Goal: Complete application form: Complete application form

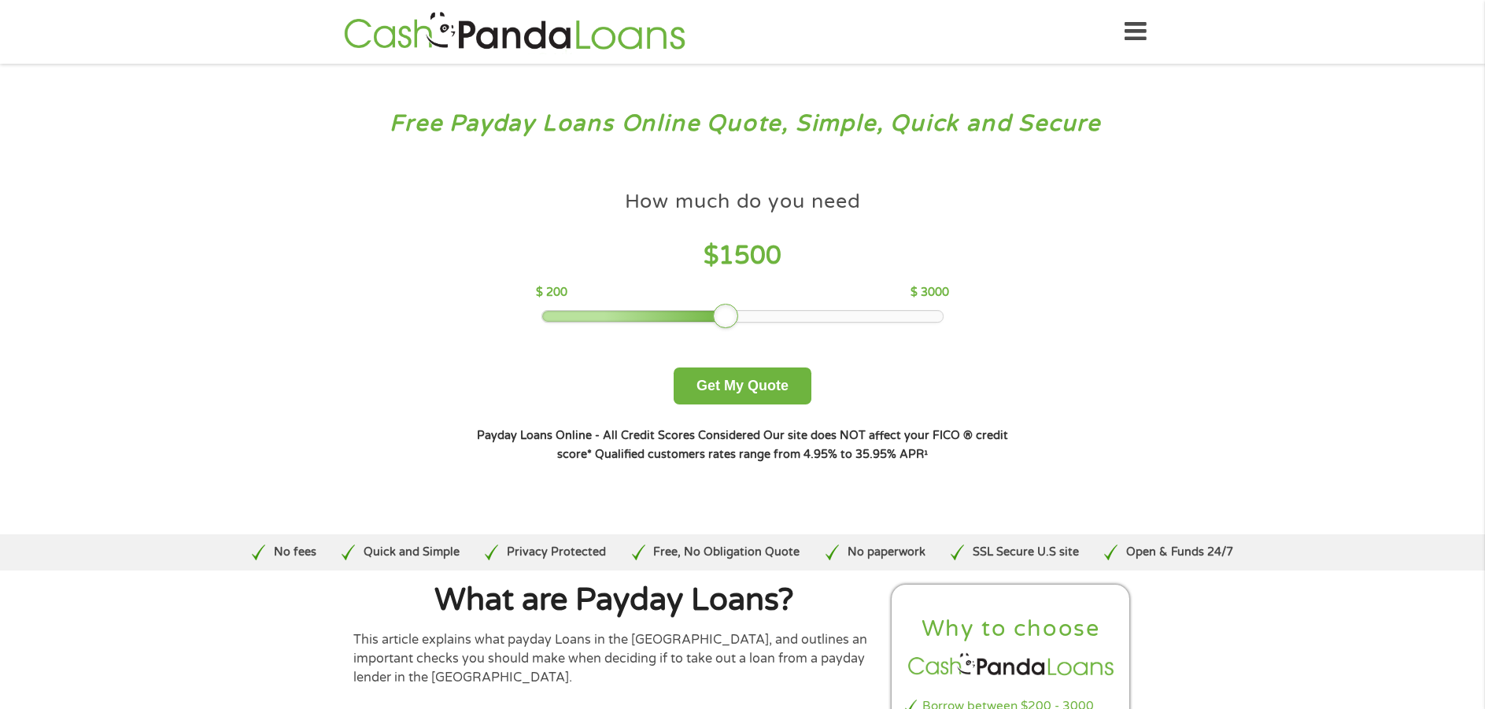
drag, startPoint x: 655, startPoint y: 316, endPoint x: 729, endPoint y: 323, distance: 73.5
click at [729, 323] on div at bounding box center [725, 316] width 25 height 25
click at [751, 377] on button "Get My Quote" at bounding box center [743, 385] width 138 height 37
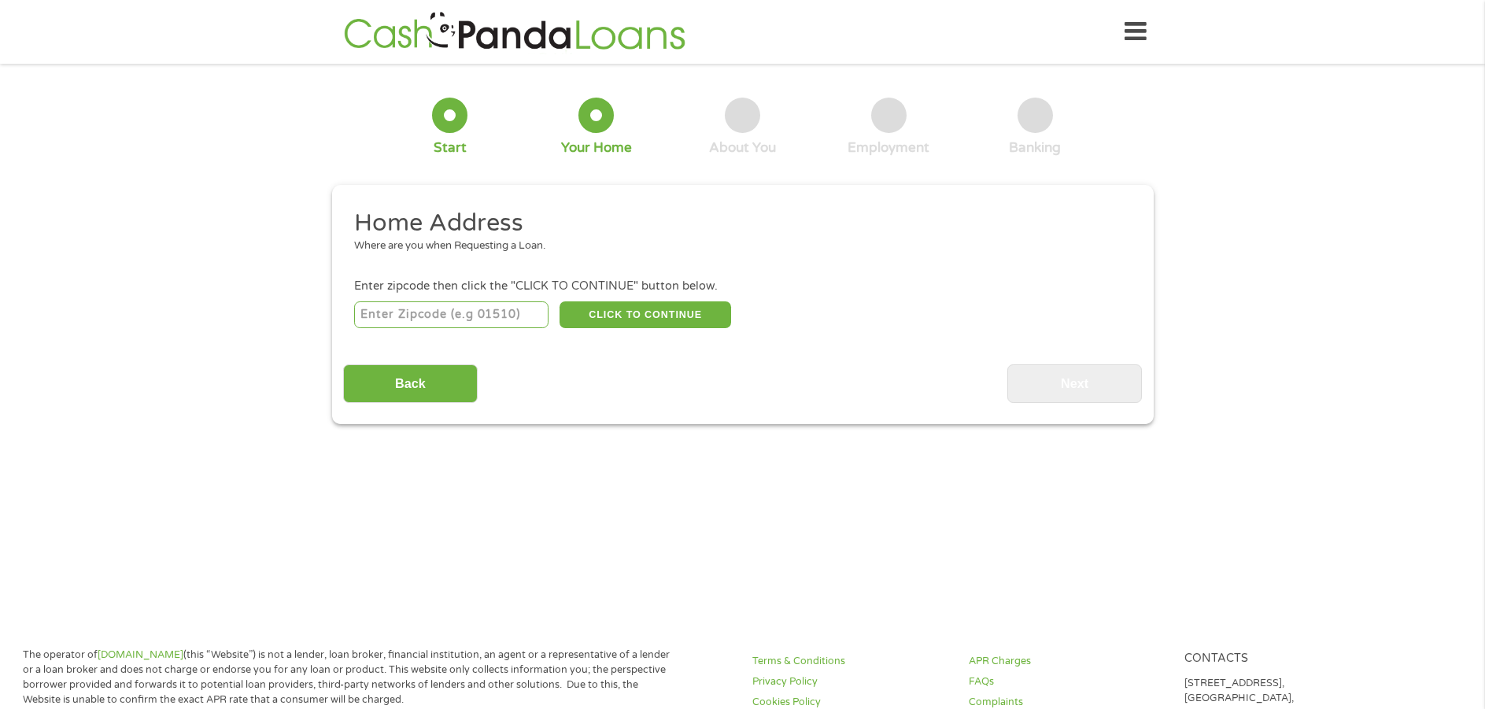
click at [449, 315] on input "number" at bounding box center [451, 314] width 194 height 27
type input "89144"
click at [618, 319] on button "CLICK TO CONTINUE" at bounding box center [645, 314] width 172 height 27
type input "89144"
type input "Las Vegas"
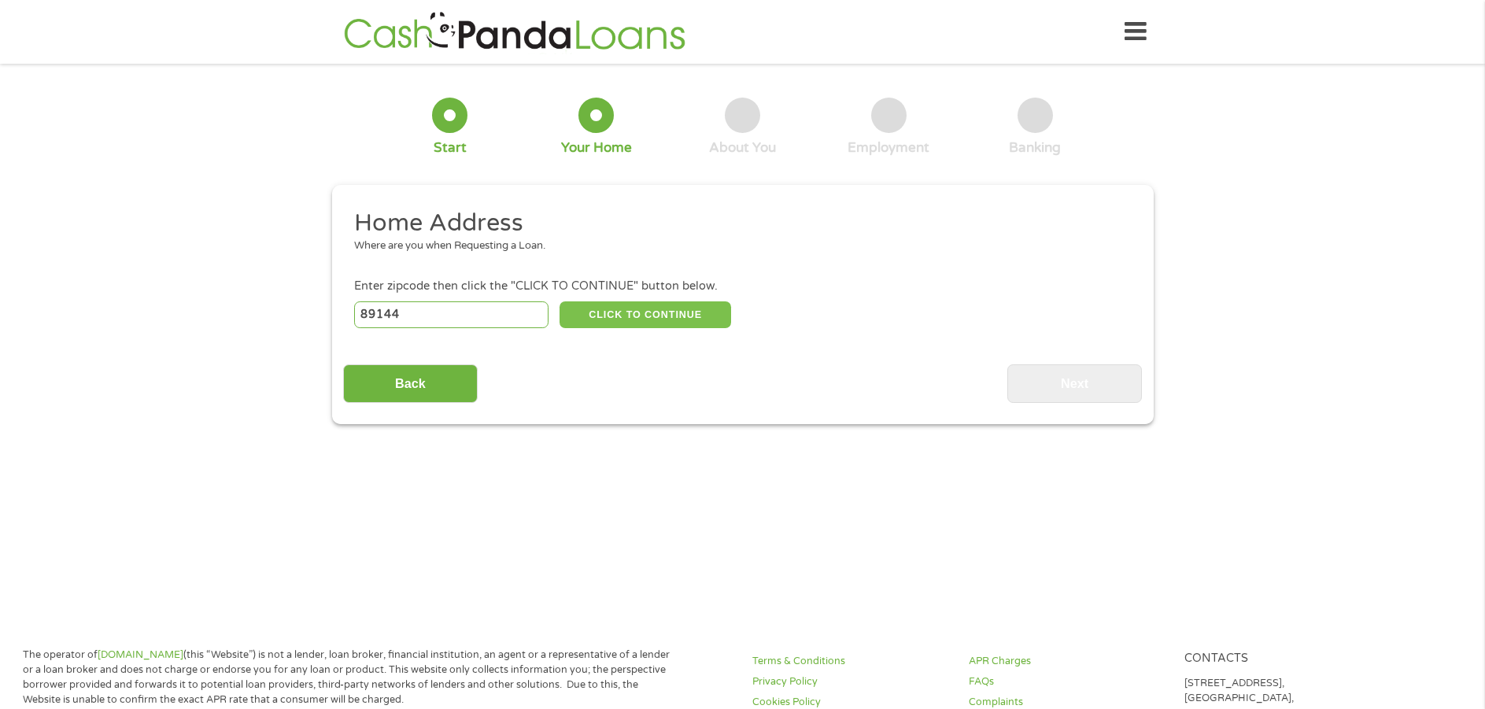
select select "Nevada"
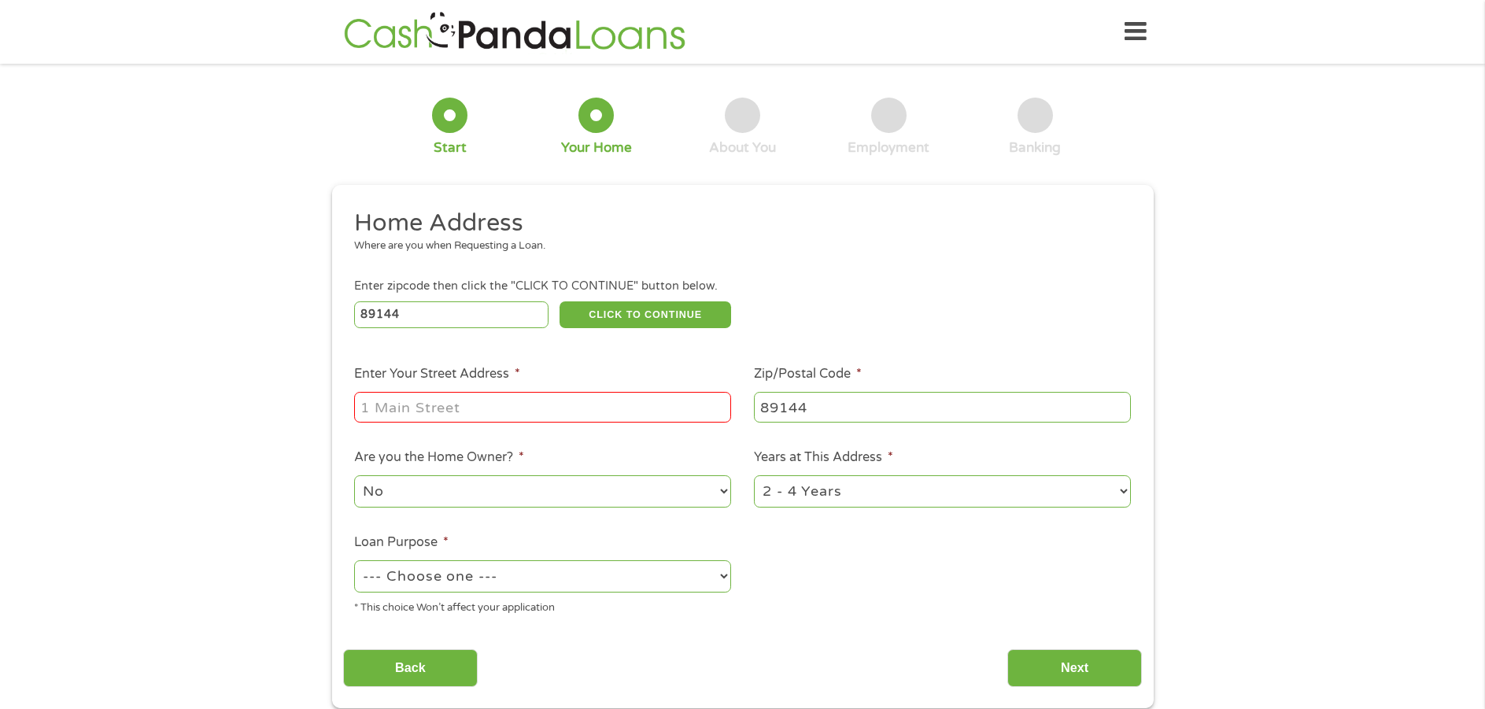
click at [482, 412] on input "Enter Your Street Address *" at bounding box center [542, 407] width 377 height 30
type input "10701 Primrose Arbor Ave."
click at [475, 486] on select "No Yes" at bounding box center [542, 491] width 377 height 32
click at [354, 475] on select "No Yes" at bounding box center [542, 491] width 377 height 32
click at [951, 478] on select "1 Year or less 1 - 2 Years 2 - 4 Years Over 4 Years" at bounding box center [942, 491] width 377 height 32
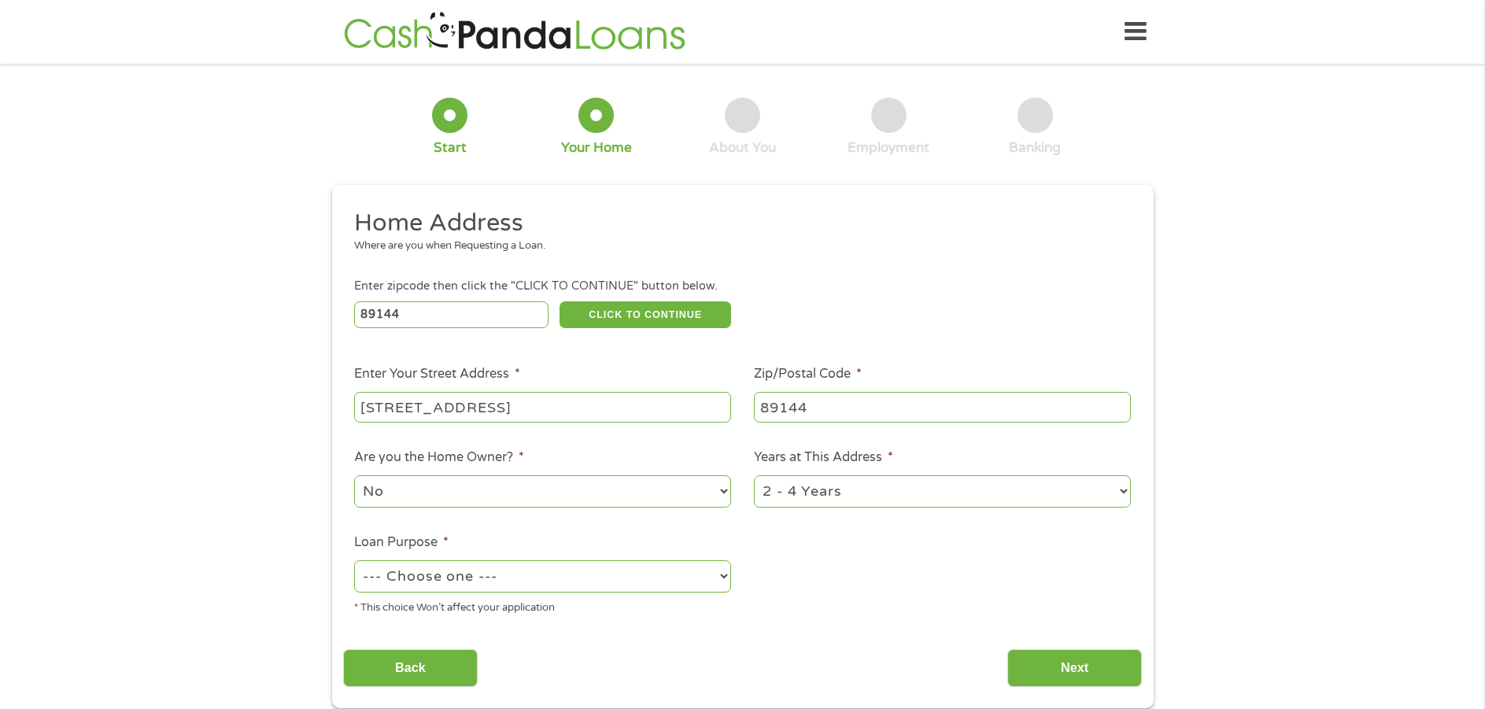
select select "60months"
click at [754, 475] on select "1 Year or less 1 - 2 Years 2 - 4 Years Over 4 Years" at bounding box center [942, 491] width 377 height 32
click at [615, 582] on select "--- Choose one --- Pay Bills Debt Consolidation Home Improvement Major Purchase…" at bounding box center [542, 576] width 377 height 32
select select "other"
click at [354, 560] on select "--- Choose one --- Pay Bills Debt Consolidation Home Improvement Major Purchase…" at bounding box center [542, 576] width 377 height 32
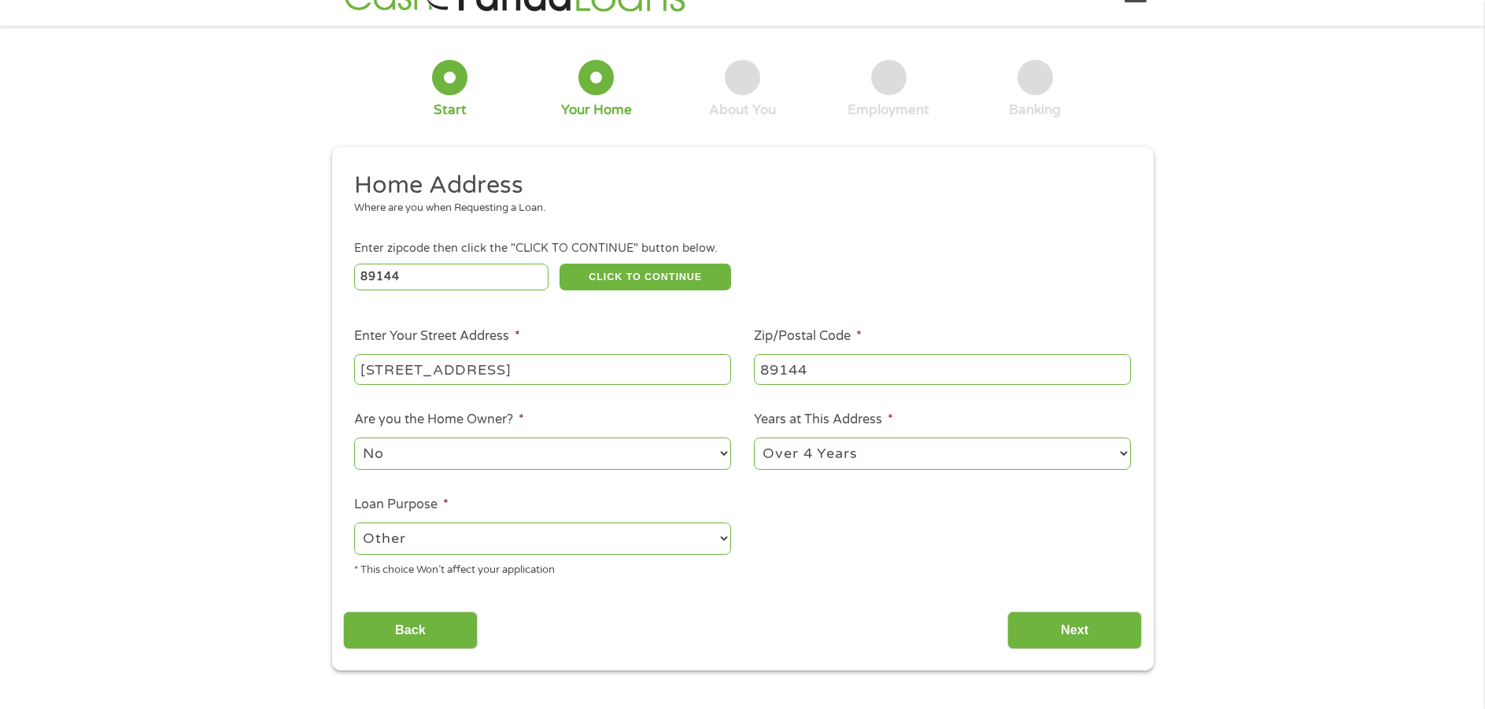
scroll to position [53, 0]
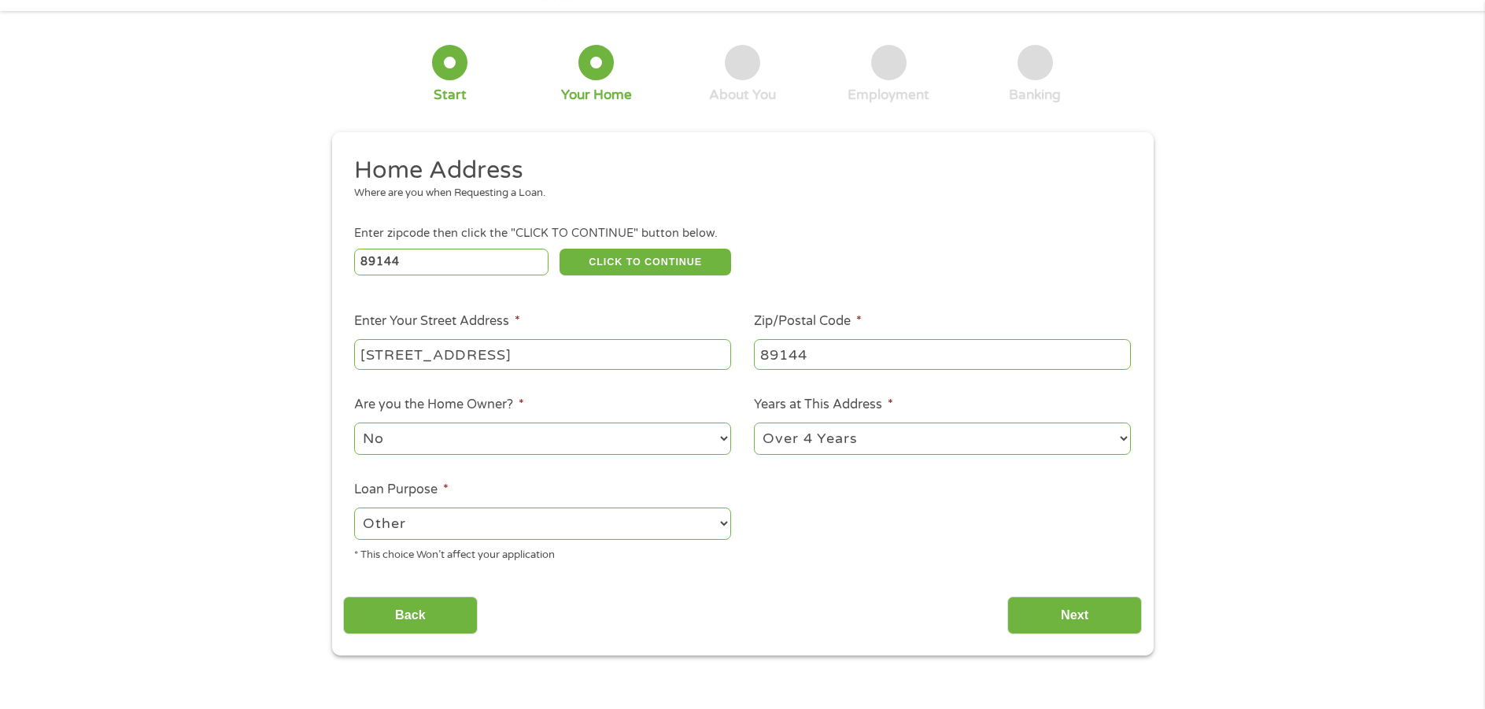
click at [1046, 586] on div "Back Next" at bounding box center [742, 610] width 799 height 50
click at [1032, 621] on input "Next" at bounding box center [1074, 615] width 135 height 39
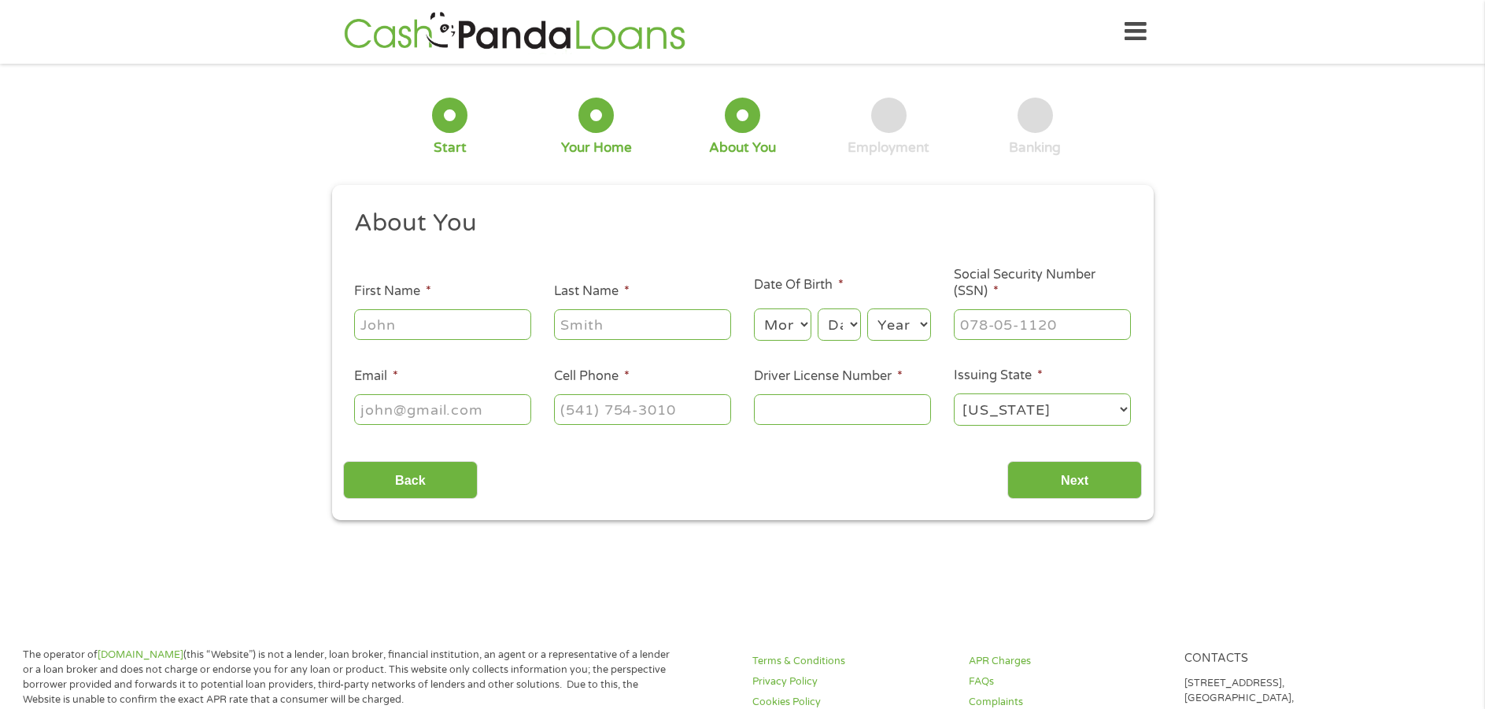
scroll to position [6, 6]
click at [489, 346] on ul "About You This field is hidden when viewing the form Title * --- Choose one ---…" at bounding box center [742, 324] width 799 height 232
click at [483, 332] on input "First Name *" at bounding box center [442, 324] width 177 height 30
type input "Cecilia"
type input "Slade"
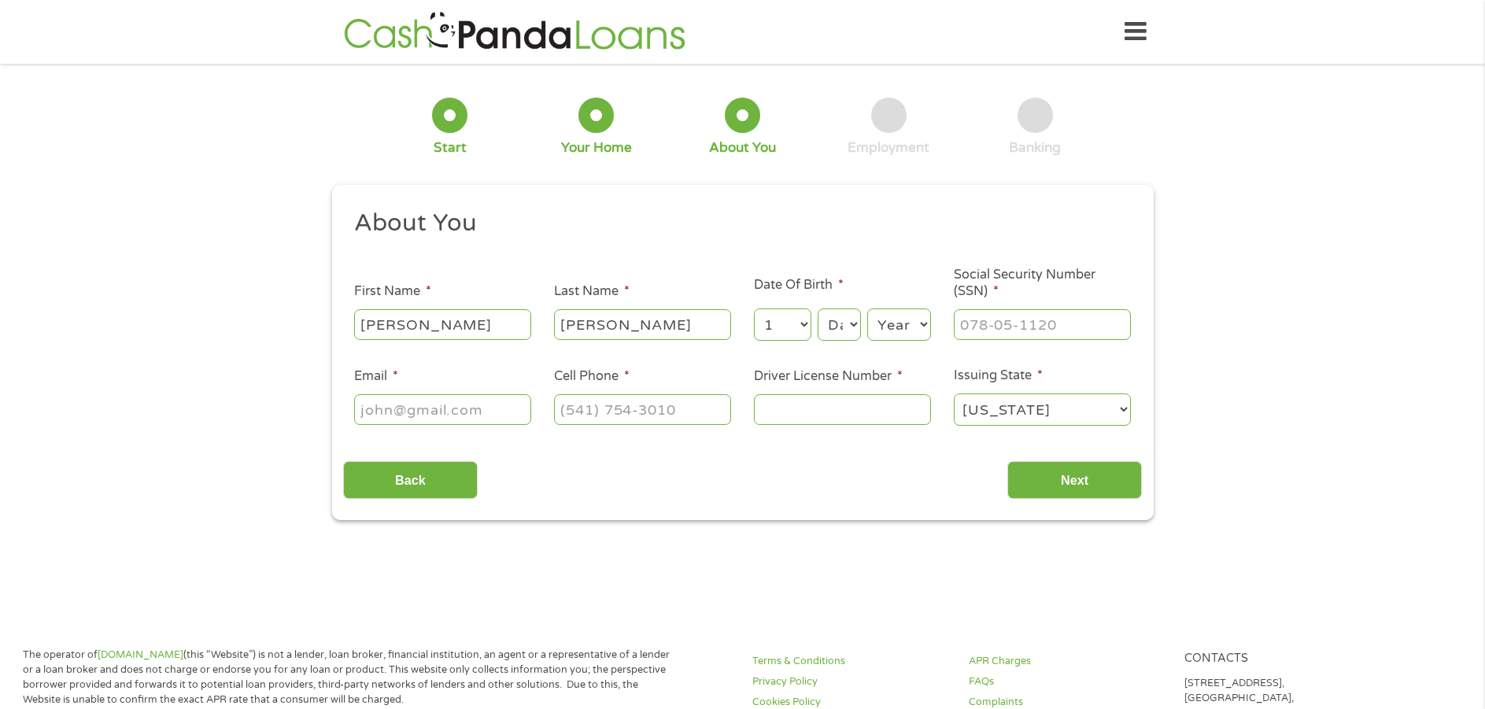
select select "10"
select select "19"
select select "1950"
type input "576-92-____"
type input "(___) ___-____"
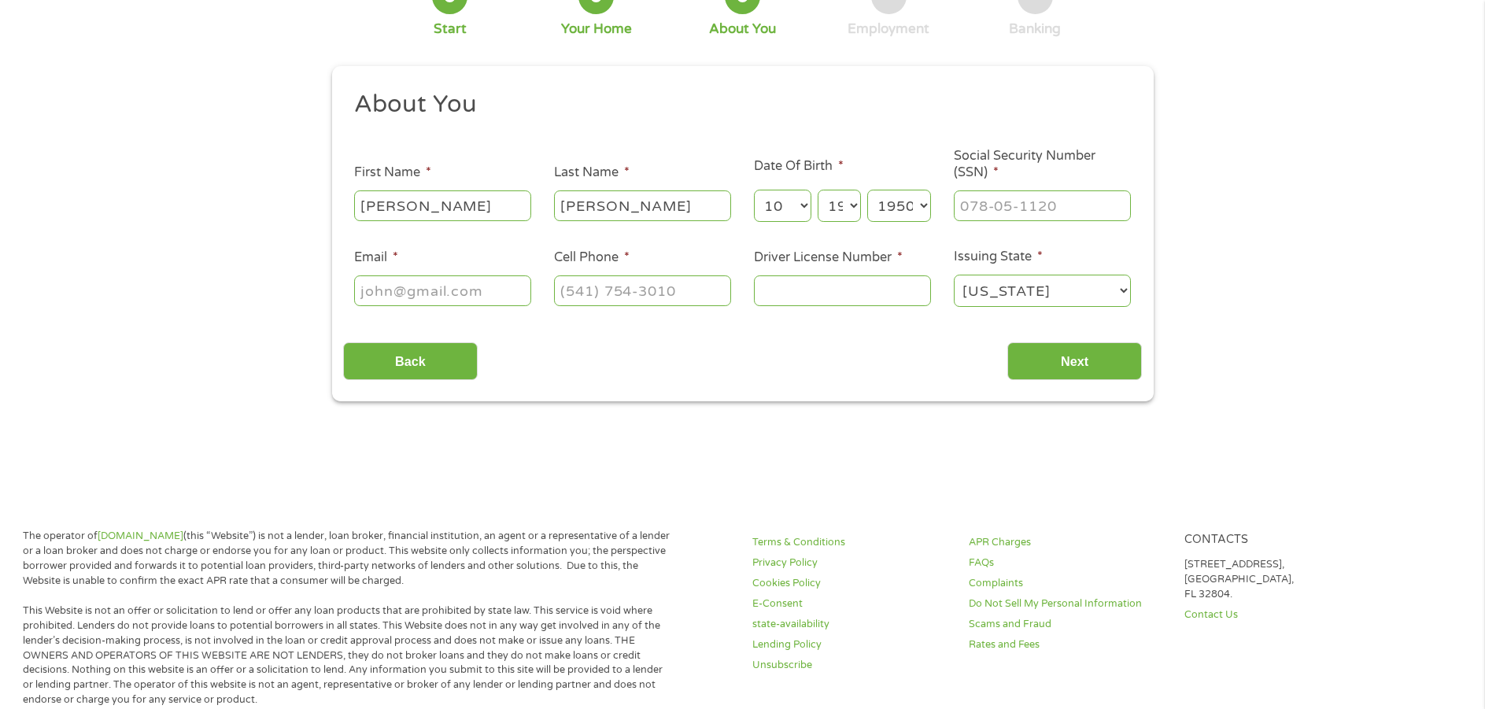
scroll to position [58, 0]
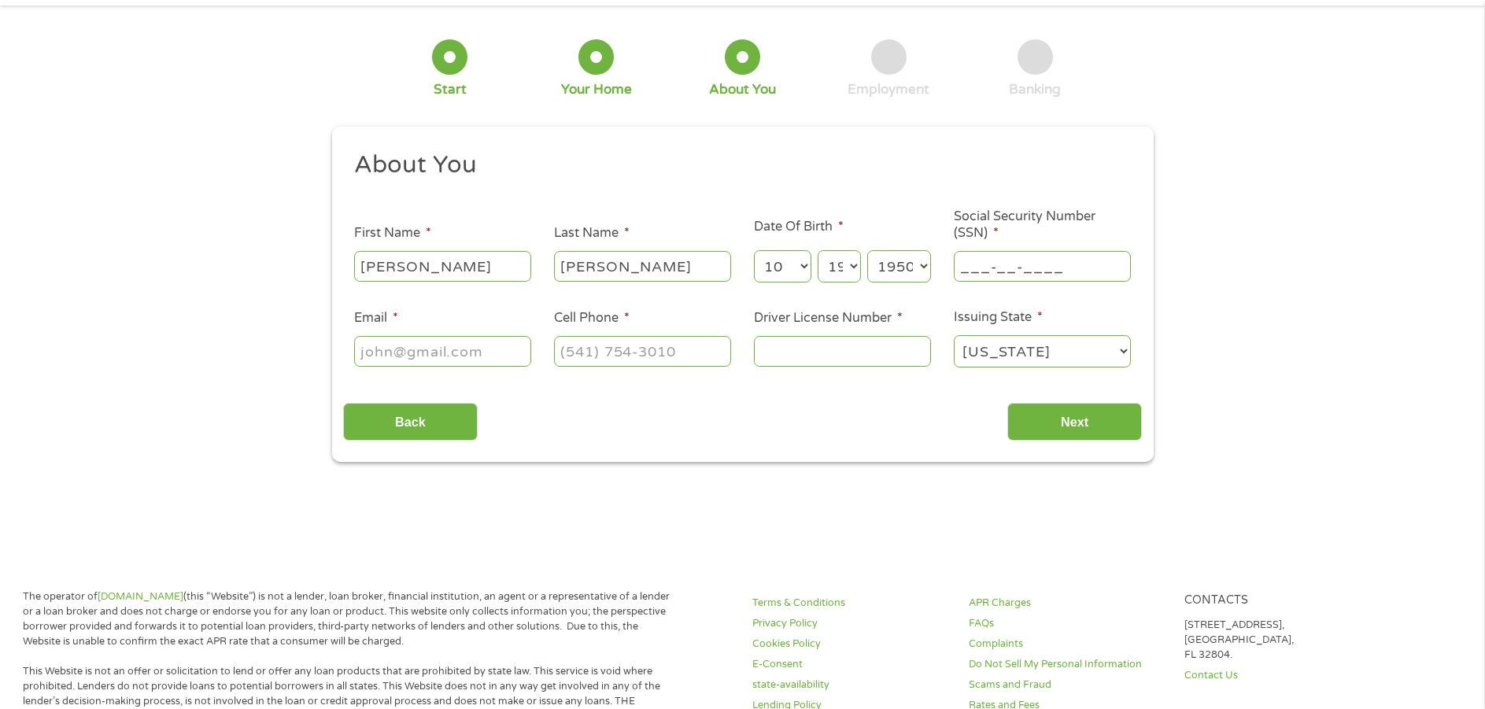
click at [1038, 260] on input "___-__-____" at bounding box center [1042, 266] width 177 height 30
type input "576-92-6435"
click at [420, 366] on input "Email *" at bounding box center [442, 351] width 177 height 30
type input "ct.1slade@gmail.com"
type input "(702) 746-1469"
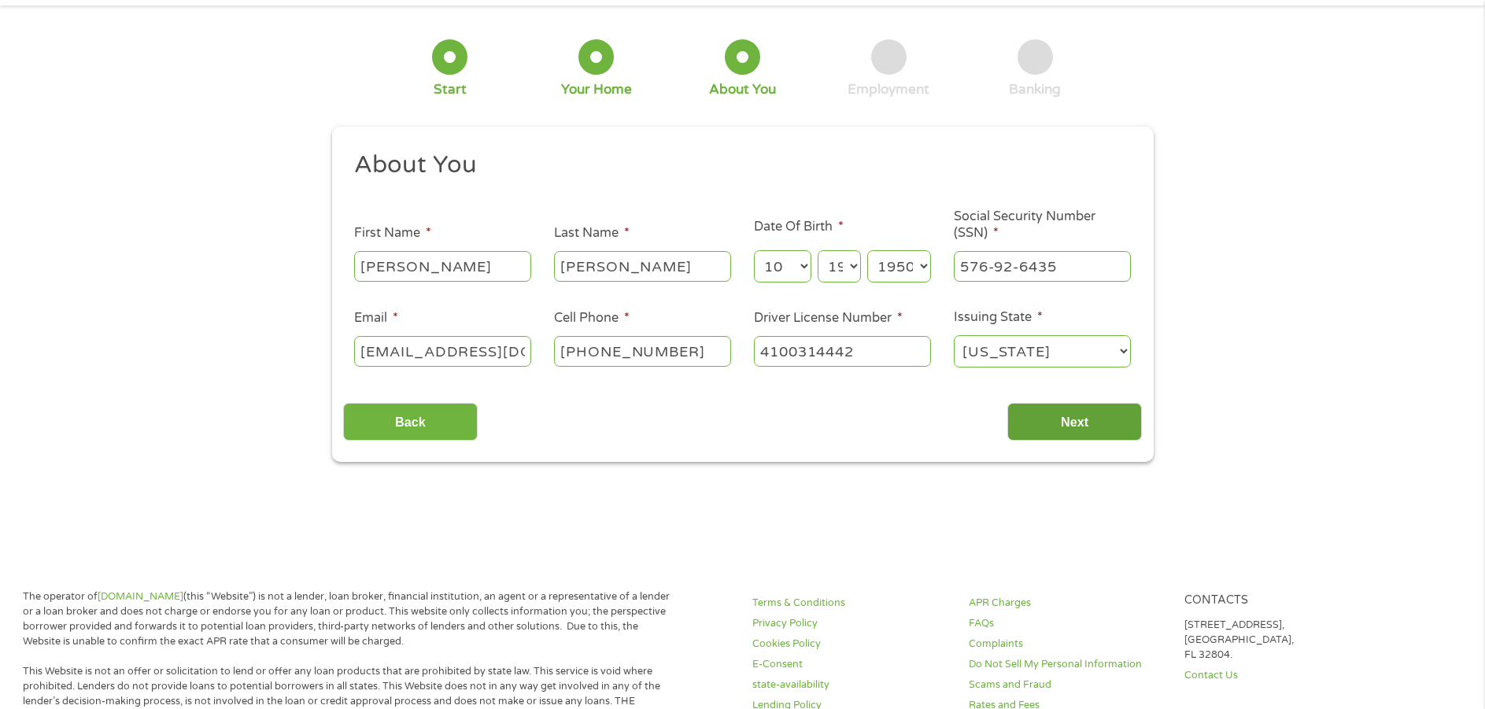
type input "4100314442"
click at [1041, 426] on input "Next" at bounding box center [1074, 422] width 135 height 39
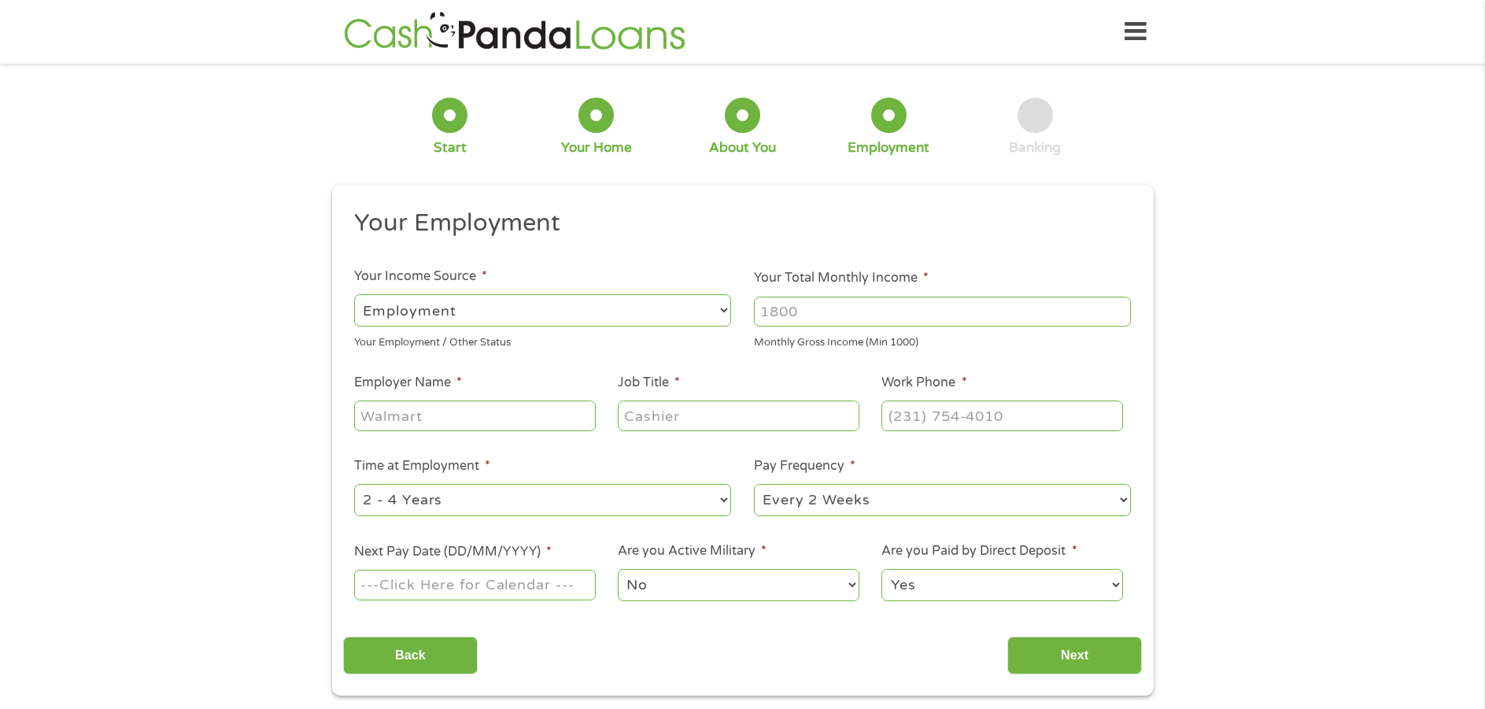
scroll to position [6, 6]
click at [583, 313] on select "--- Choose one --- Employment Self Employed Benefits" at bounding box center [542, 310] width 377 height 32
click at [857, 334] on div "Monthly Gross Income (Min 1000)" at bounding box center [942, 340] width 377 height 21
click at [858, 319] on input "Your Total Monthly Income *" at bounding box center [942, 312] width 377 height 30
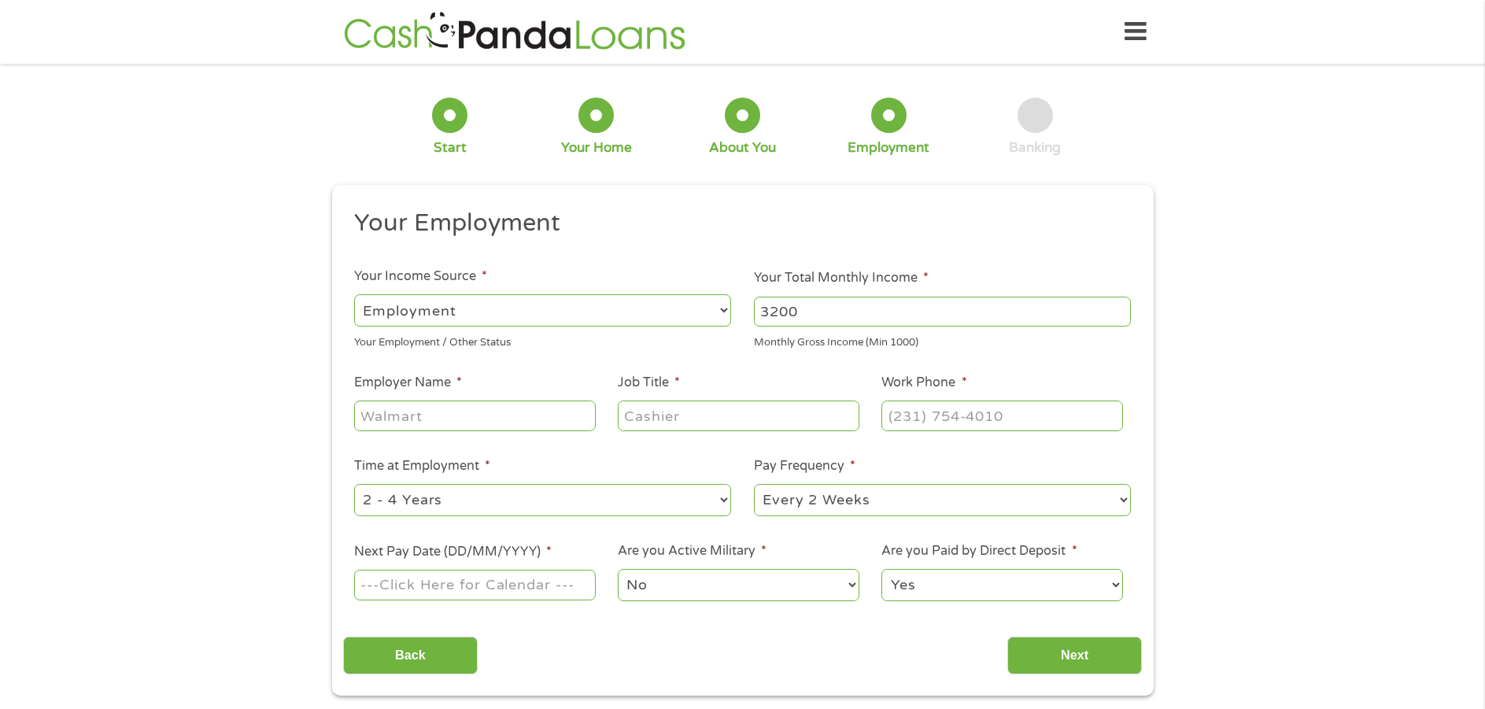
type input "3200"
